Goal: Find specific page/section

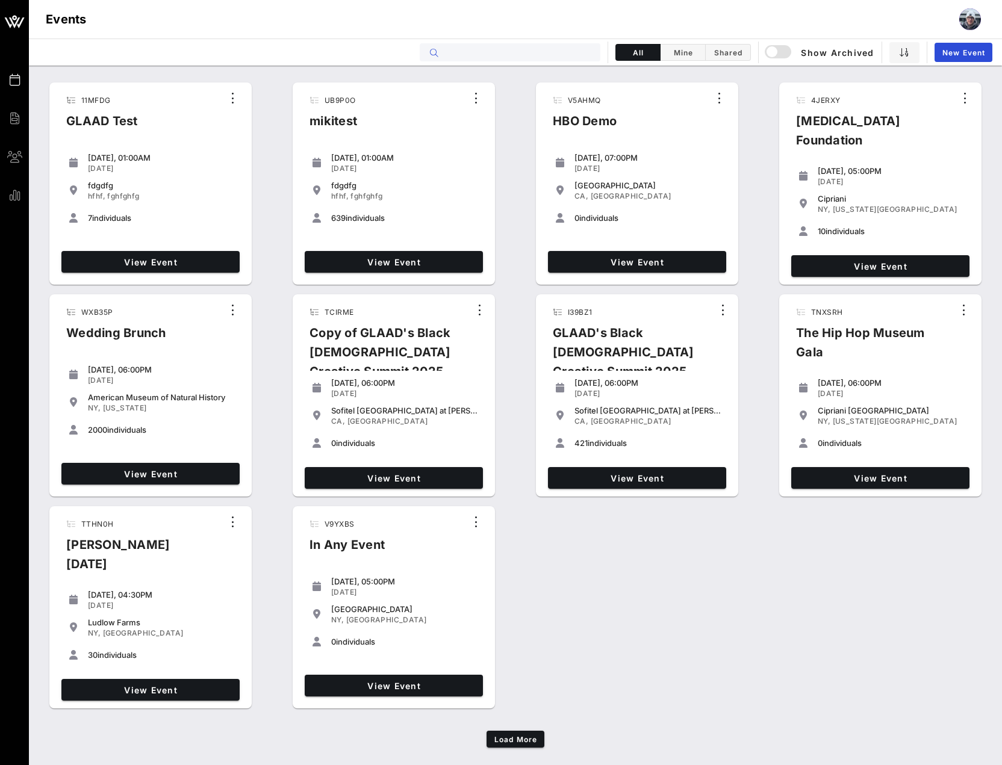
click at [512, 57] on input "text" at bounding box center [518, 53] width 149 height 16
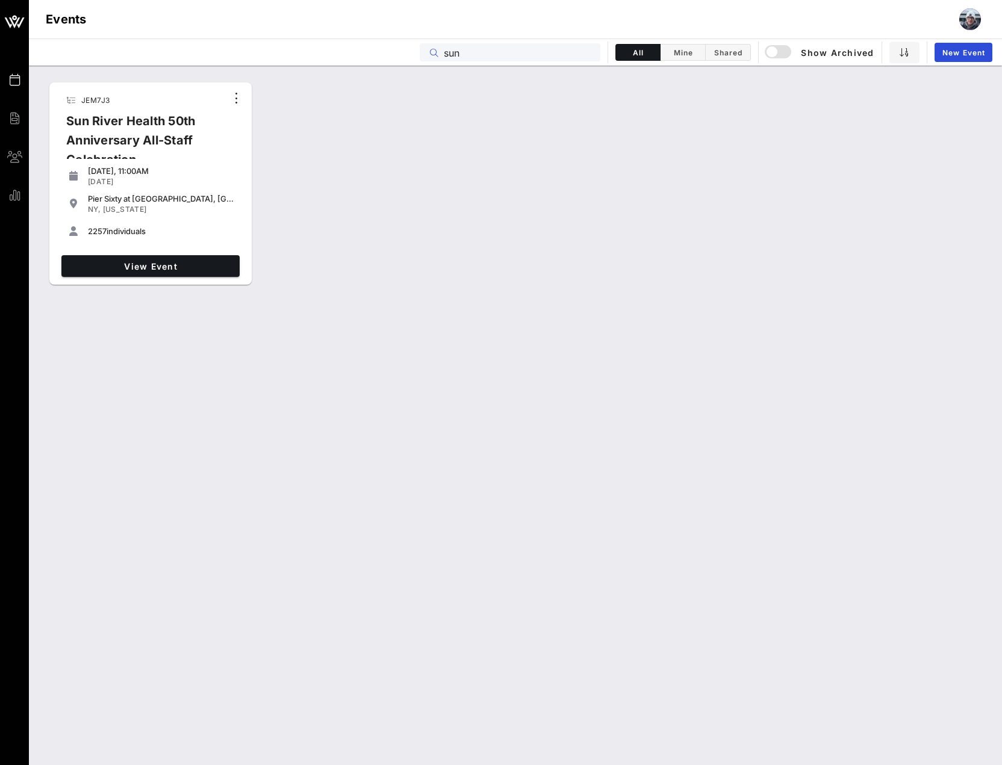
type input "sun"
click at [587, 354] on div "JEM7J3 Sun River Health 50th Anniversary All-Staff Celebration [DATE], 11:00AM …" at bounding box center [515, 416] width 973 height 700
click at [544, 40] on div "Events sun All Mine Shared Show Archived New Event" at bounding box center [515, 52] width 973 height 27
click at [589, 55] on input "sun" at bounding box center [518, 53] width 149 height 16
